Goal: Transaction & Acquisition: Book appointment/travel/reservation

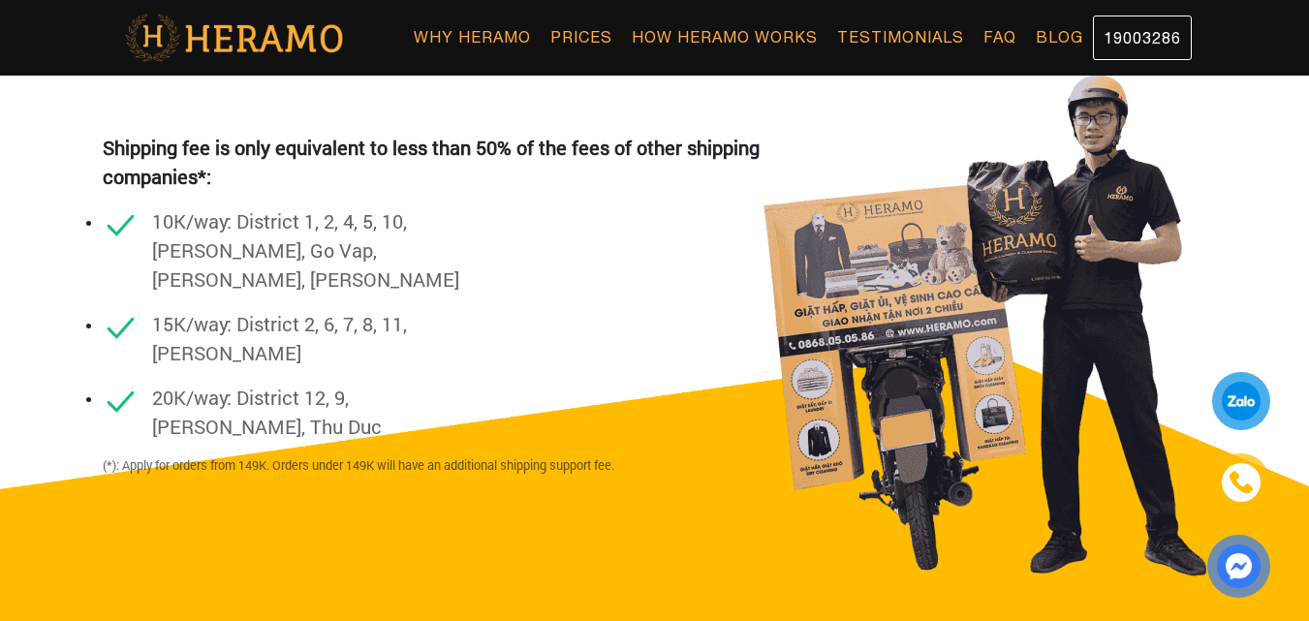
scroll to position [2131, 0]
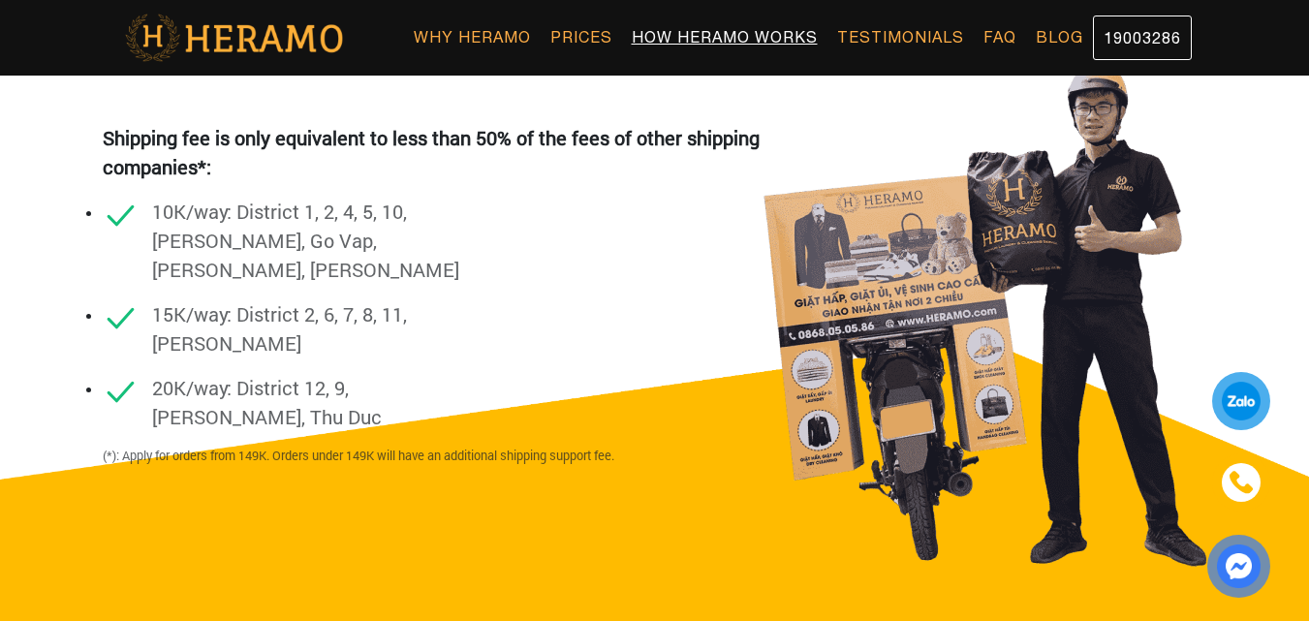
click at [785, 23] on link "How Heramo Works" at bounding box center [724, 36] width 205 height 43
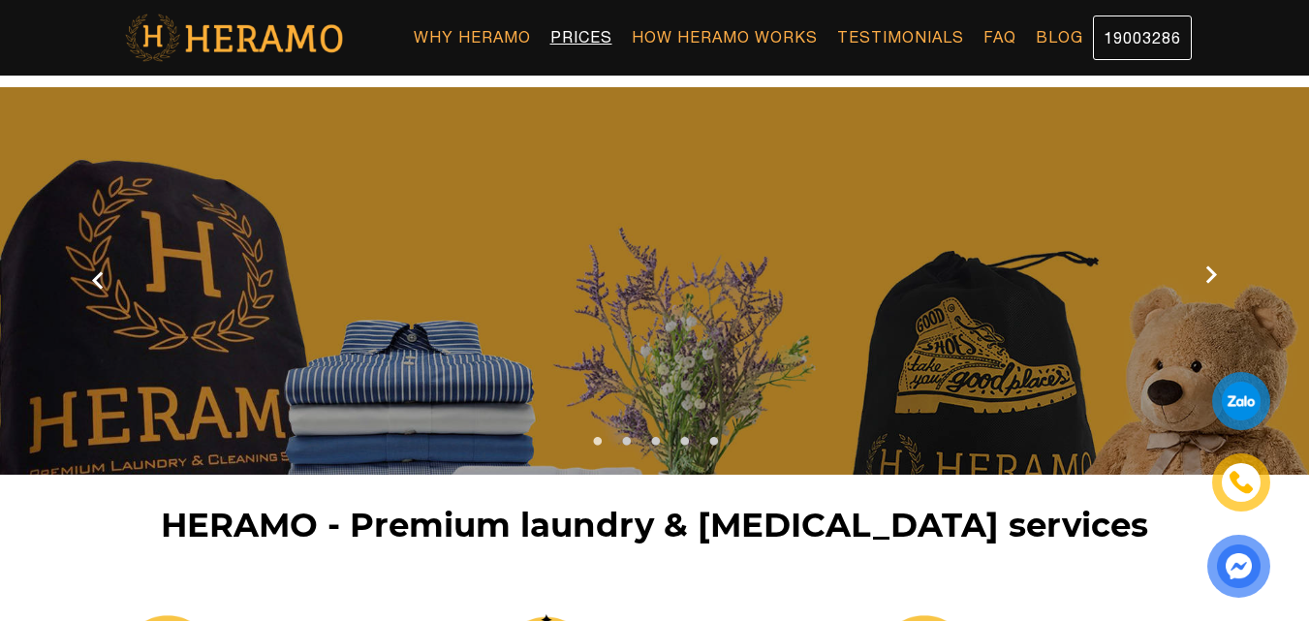
click at [580, 29] on link "Prices" at bounding box center [580, 36] width 81 height 43
click at [798, 26] on link "How Heramo Works" at bounding box center [724, 36] width 205 height 43
click at [1238, 567] on img at bounding box center [1238, 566] width 40 height 40
click at [577, 36] on link "Prices" at bounding box center [580, 36] width 81 height 43
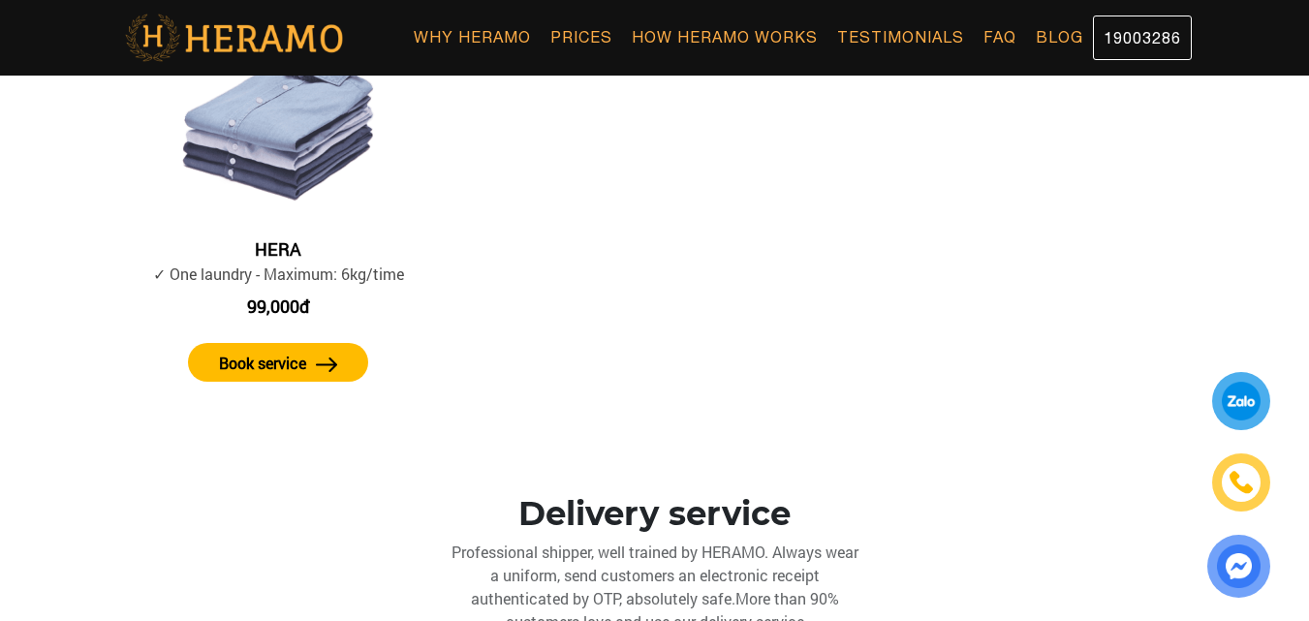
scroll to position [1453, 0]
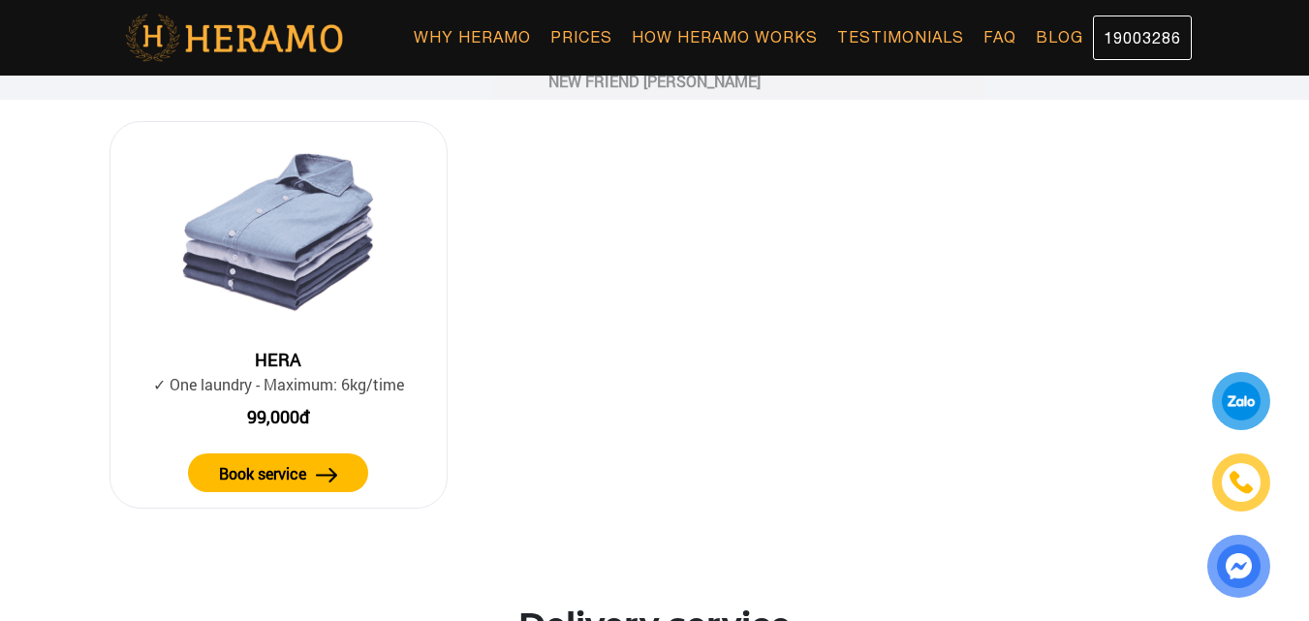
click at [317, 473] on img at bounding box center [327, 475] width 22 height 15
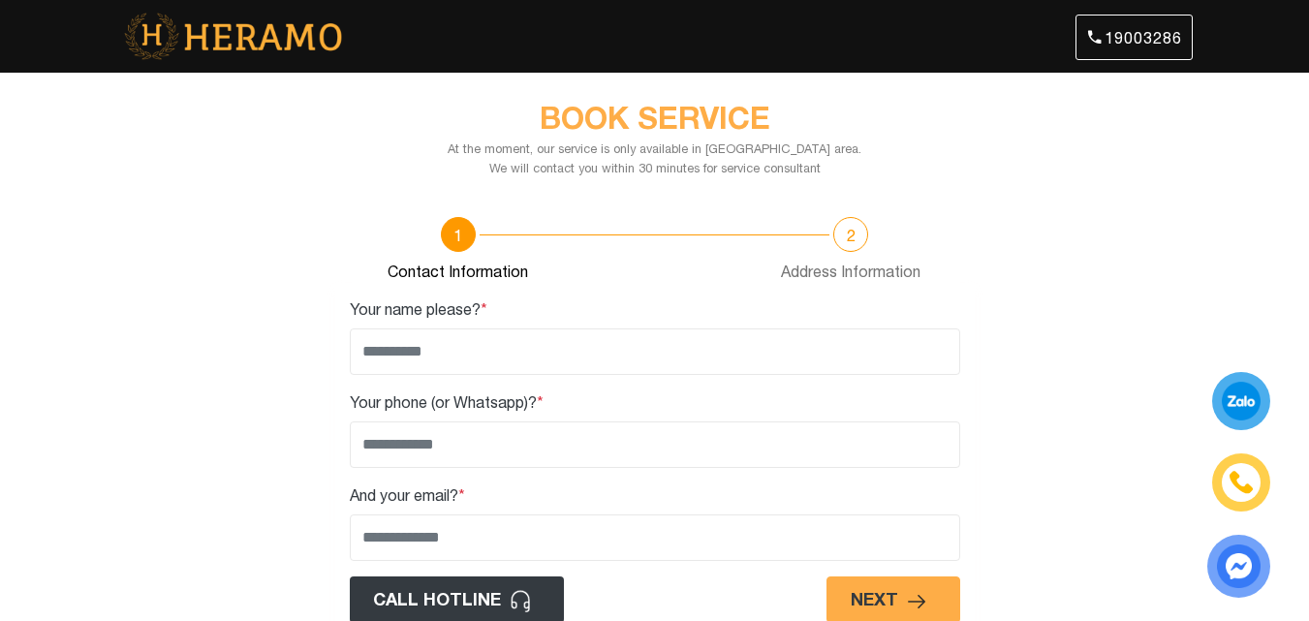
scroll to position [15, 0]
